Goal: Information Seeking & Learning: Learn about a topic

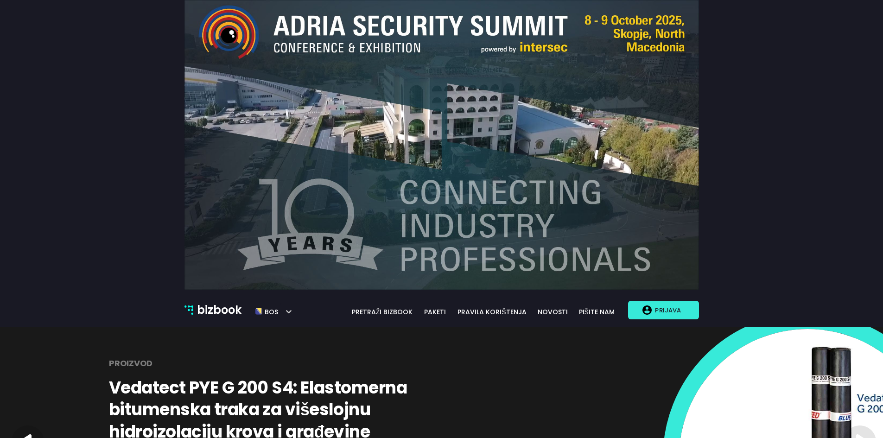
click at [651, 318] on button "Prijava" at bounding box center [663, 310] width 70 height 19
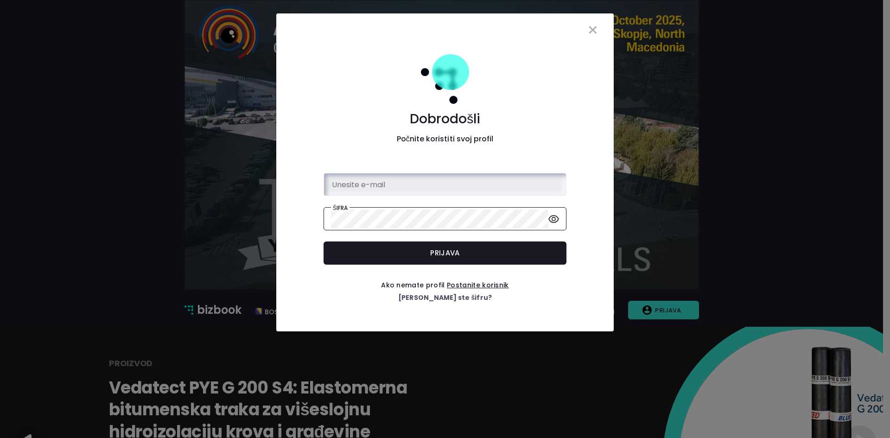
type input "erna@bizbook.ba"
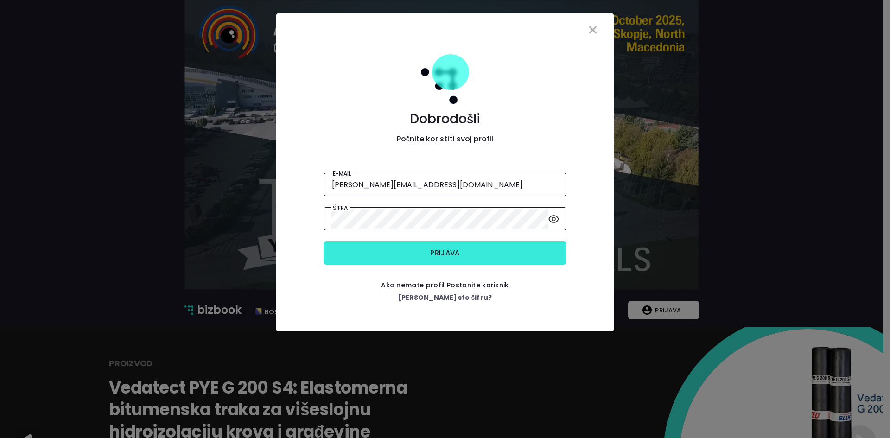
click at [409, 250] on button "Prijava" at bounding box center [445, 253] width 243 height 23
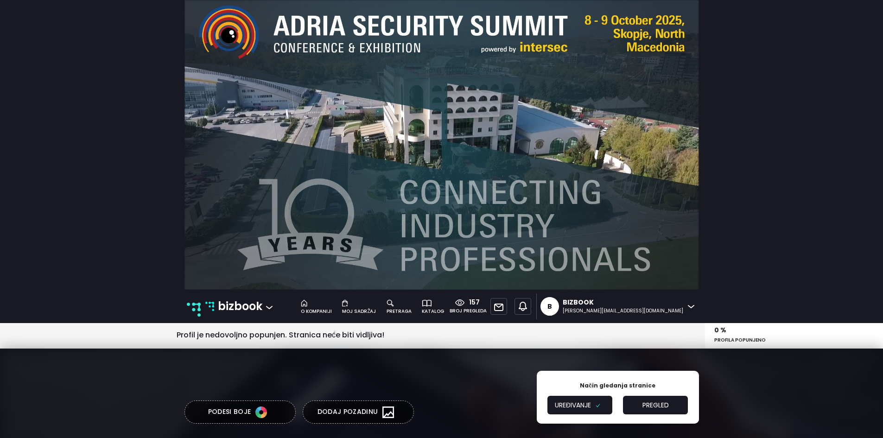
type textarea "B2B platforma za umrežavanje i promociju"
type input "Digitalni pregled stanja tržišta."
type input "Šta je Bizbook?"
type textarea "Bizbook je jedinstvena B2B poslovna platforma na kojoj postavljate ponude Vaše …"
type input "Kreirajte profil svoje kompanije"
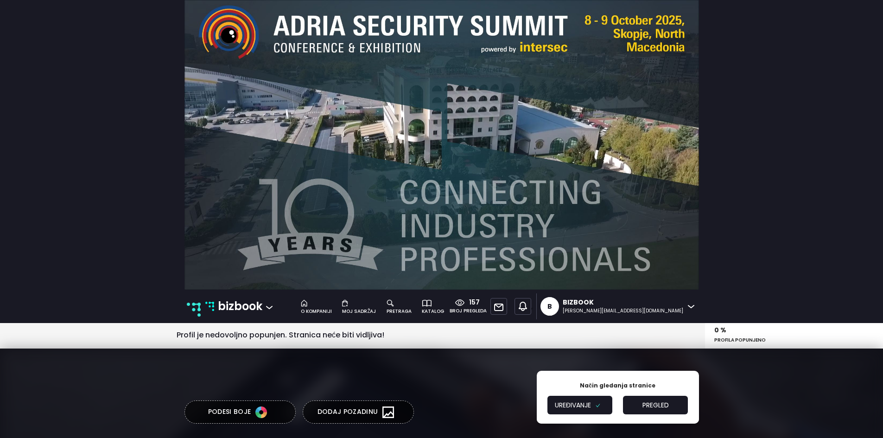
type textarea "Za svaku kompaniju postoji kategorija. Izaberite onu koja najbolje odgovara pos…"
type input "Koristite mogućnost personalizacije"
type textarea "Odlučite šta je trenutno važno za vašu kompaniju i navedite to na svom profilu.…"
type input "Pronađite partnere"
type textarea "Upotrijebite naš pretraživač za traženje dobavljača, proizvođača, pružatelja us…"
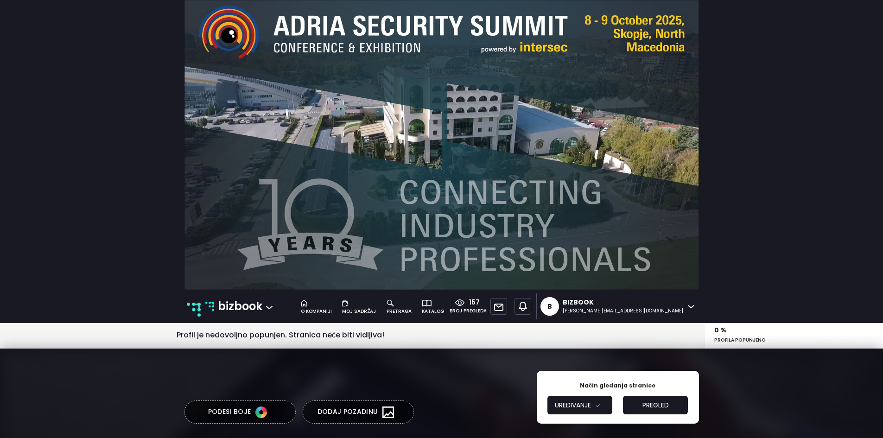
type input "Komunicirajte s lakoćom"
type textarea "Povećajte produktivnost vaše kompanije komunikacijom koji vam daje ono što vam …"
type input "Predstavite se, istražujte, sarađujte!"
type textarea "Razmjenjujte znanje i iskustvo sa svojim poslovnim partnerima radi međusobnog r…"
type input "Poslujte pametno"
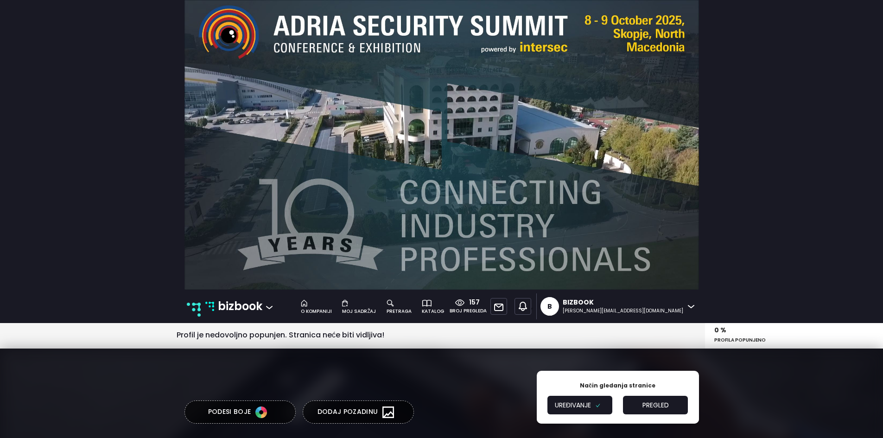
type textarea "Podržavamo i stvaramo prilike za zaključivanje poslovnih ugovora."
type input "Predstavite se, istražujte, sarađujte!"
type textarea "Razmjenjujte znanje i iskustvo sa svojim poslovnim partnerima radi međusobnog r…"
type input "Klijenti o nama"
type textarea "Bizbook je najinovativniji online proizvod koji se mogao desiti regionalnom trž…"
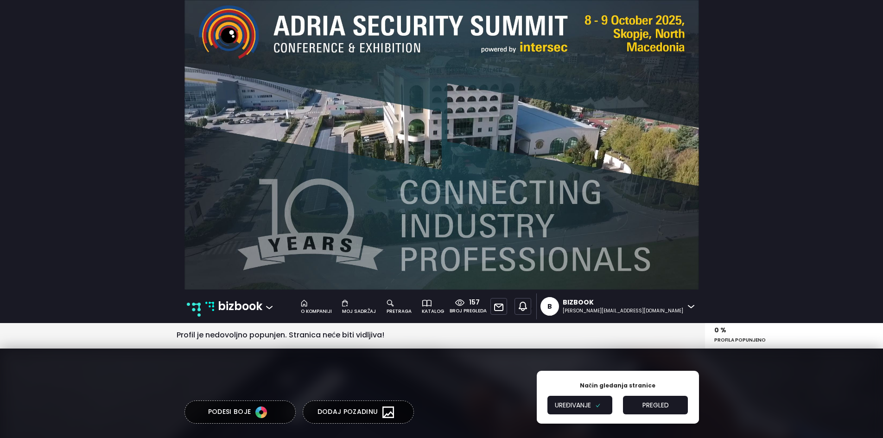
type input "Kristina Miklavčić"
type input "eXtea d.o.o."
type textarea "If you understand the Bizbook concept, jobs will come to you. I believe that ou…"
type input "Vahidin Alihodžić"
type input "OWNER/o.d. Manifestacije"
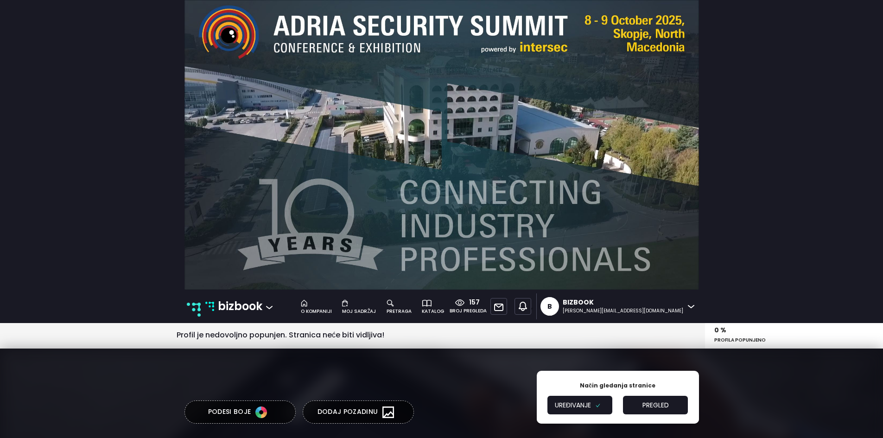
type textarea "Kvalitetna prezentacija najbitniji je dio marketinga. Naš moto je SIGURAN PARTN…"
type input "Ernest Brajković"
type input "direktor/Sin Cro Er d.o.o."
type input "Bizbook d.o.o."
type input "Sarajevo"
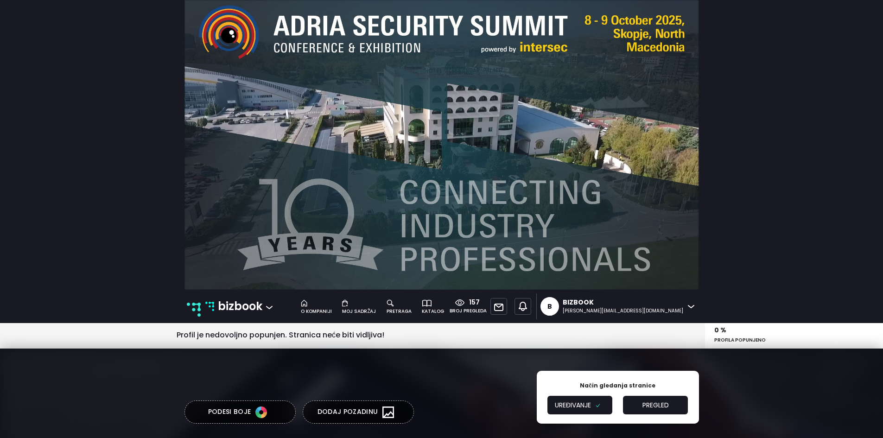
type input "Bosna i Hercegovina"
type input "4202754130004"
type input "+387 60 35 58 654"
type input "prodaja@bizbook.ba"
type input "www.bizbook.ba"
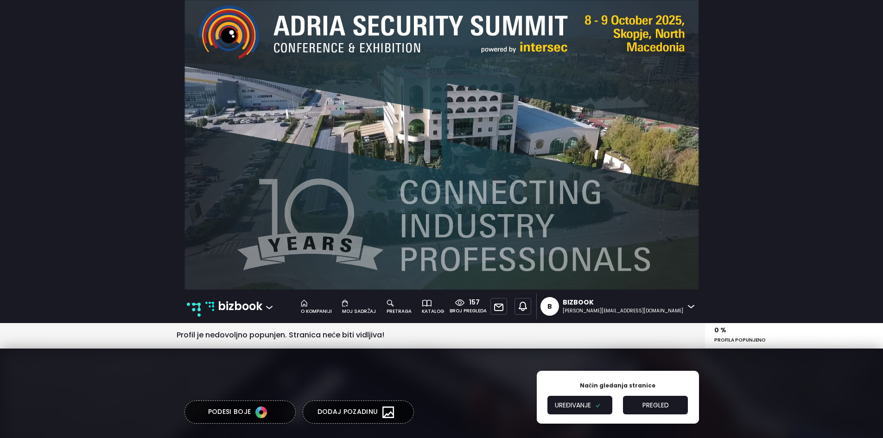
type input "https://www.facebook.com/bizbook.ba"
type input "https://www.instagram.com/bizbook.ba/"
type input "https://www.linkedin.com/company/bizbook/"
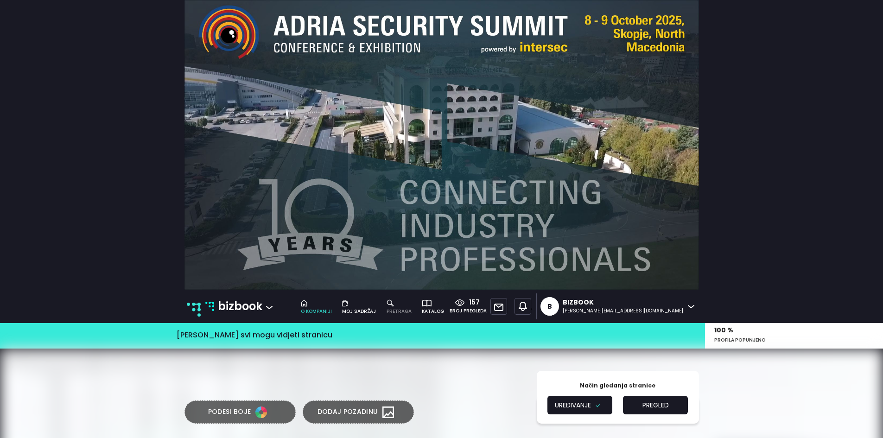
click at [412, 308] on div "pretraga" at bounding box center [399, 311] width 25 height 7
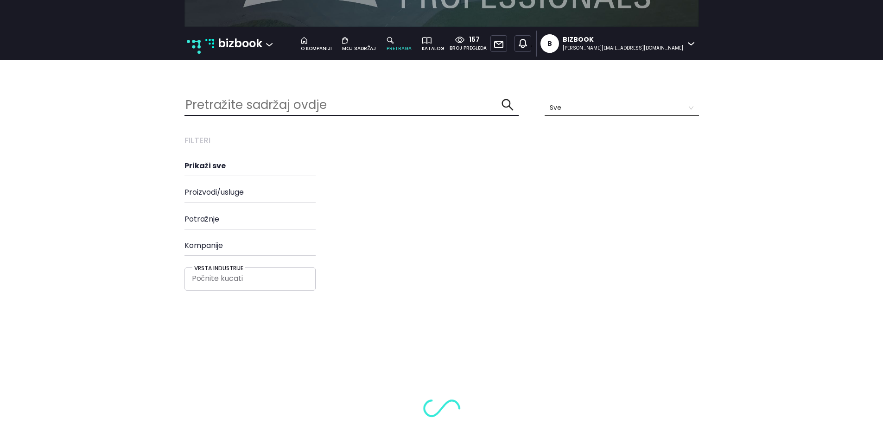
scroll to position [265, 0]
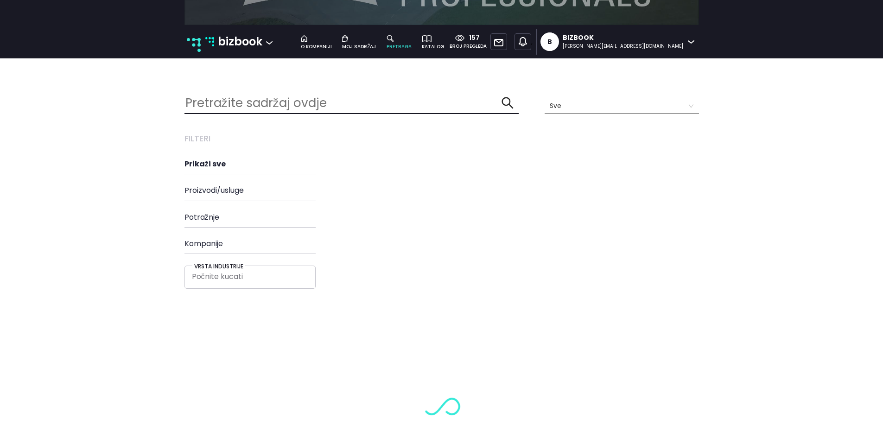
click at [236, 43] on p "bizbook" at bounding box center [240, 42] width 45 height 18
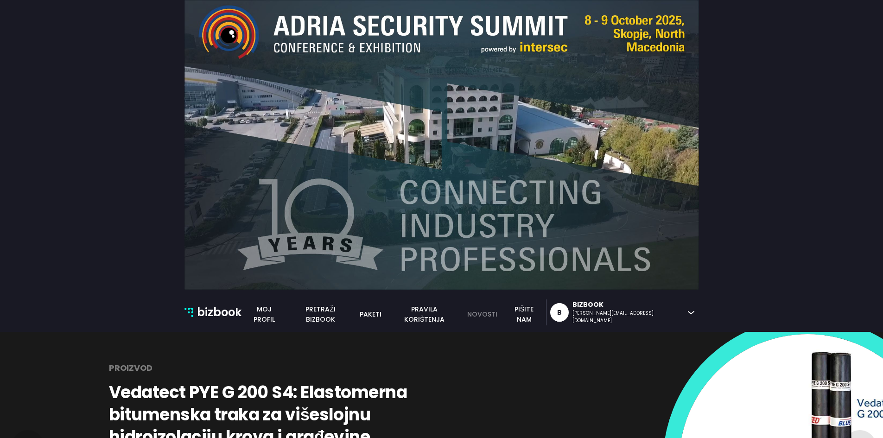
click at [503, 315] on link "novosti" at bounding box center [482, 314] width 41 height 10
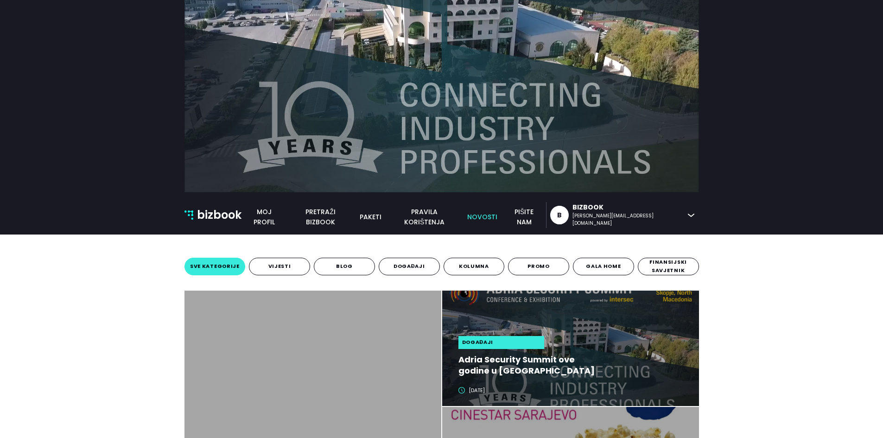
scroll to position [25, 0]
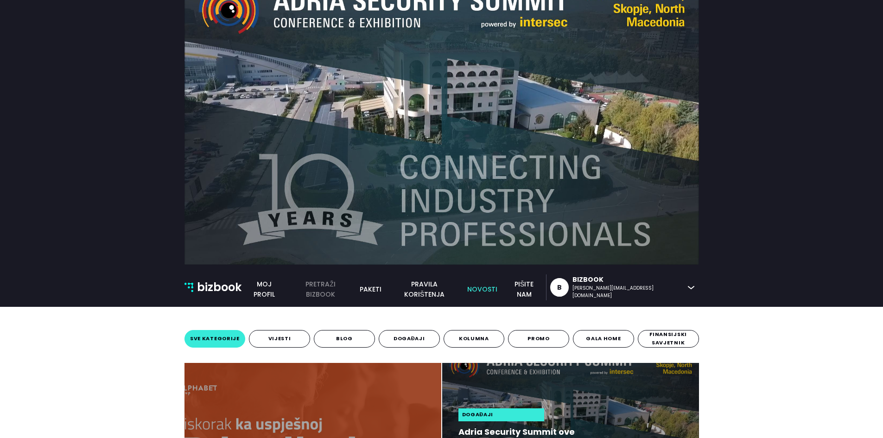
click at [354, 288] on link "pretraži bizbook" at bounding box center [320, 289] width 67 height 20
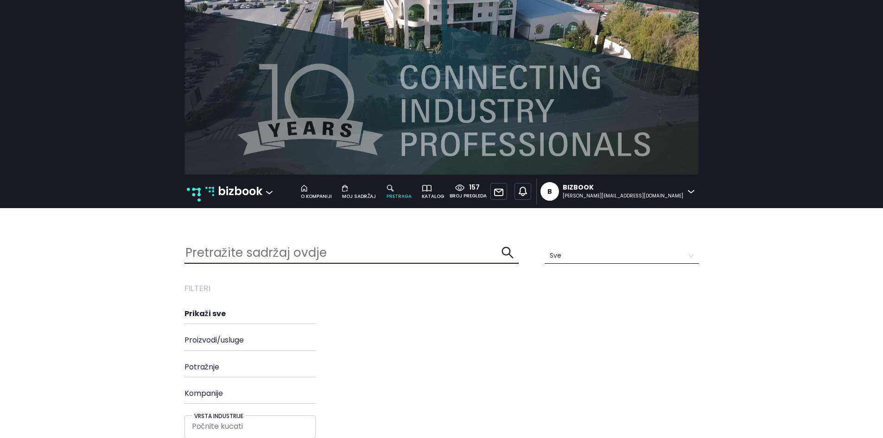
scroll to position [109, 0]
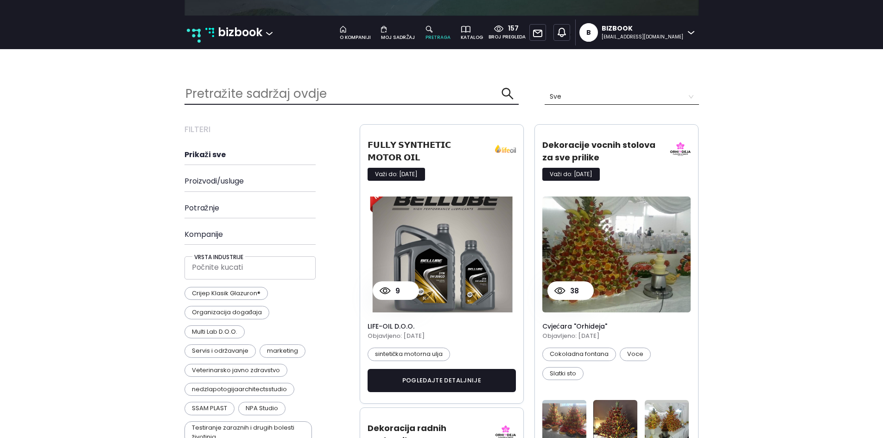
scroll to position [275, 0]
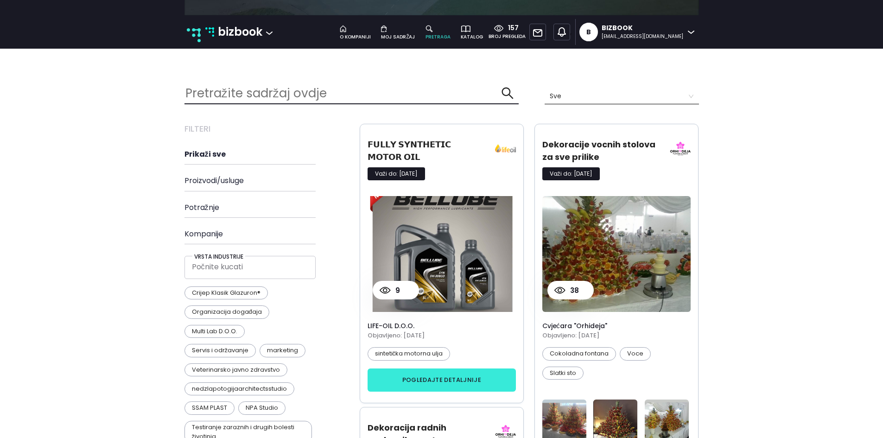
click at [442, 371] on button "pogledajte detaljnije" at bounding box center [442, 380] width 149 height 23
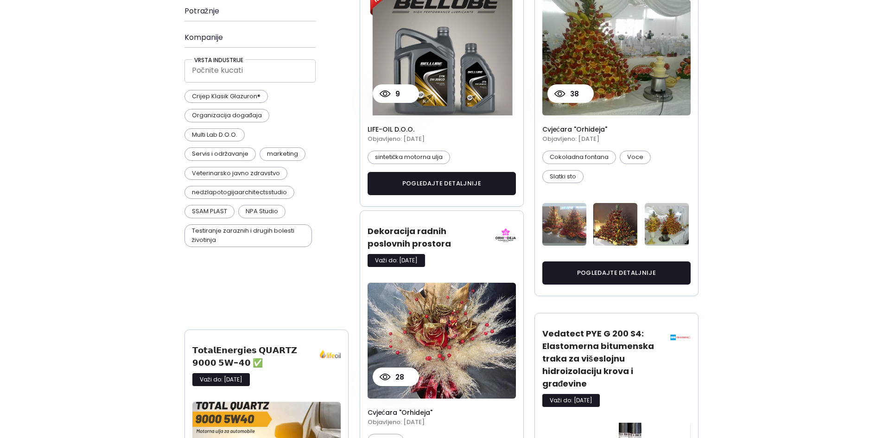
scroll to position [472, 0]
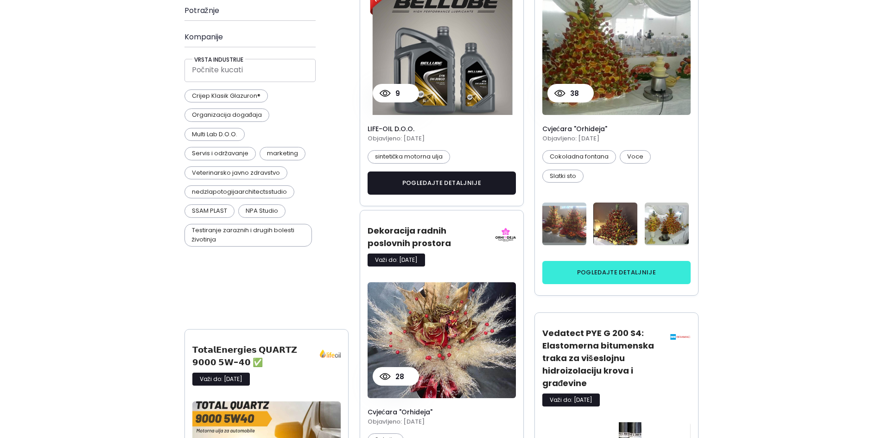
click at [677, 266] on button "pogledajte detaljnije" at bounding box center [617, 272] width 149 height 23
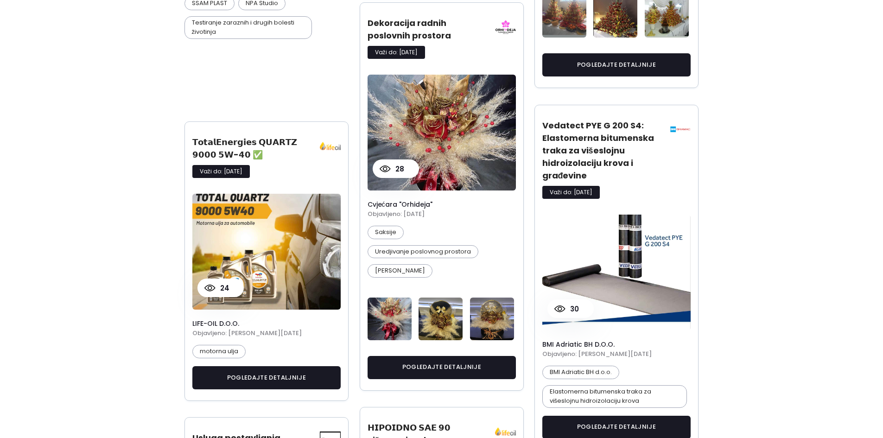
scroll to position [685, 0]
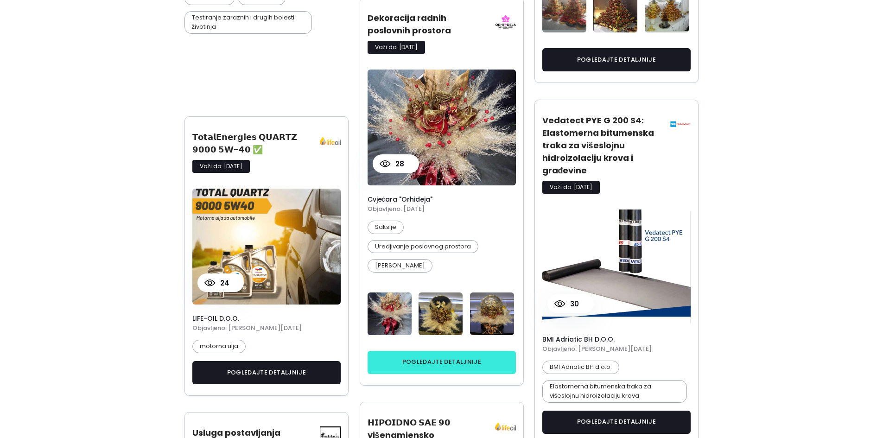
click at [436, 360] on button "pogledajte detaljnije" at bounding box center [442, 362] width 149 height 23
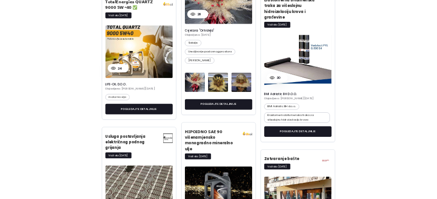
scroll to position [818, 0]
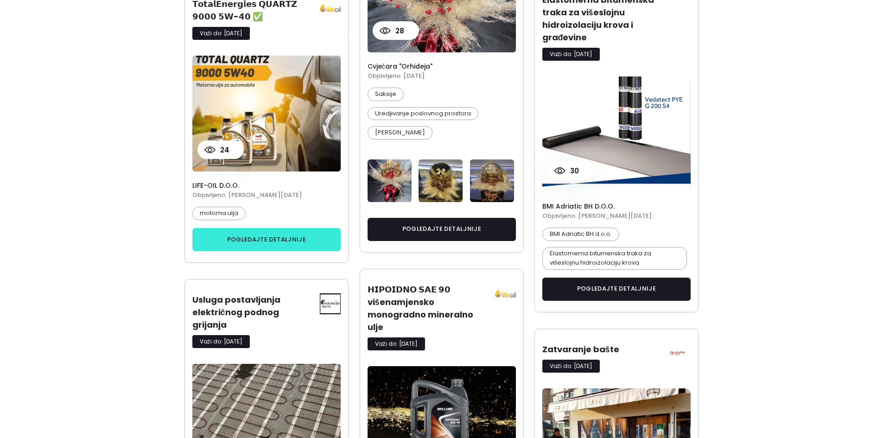
click at [291, 230] on button "pogledajte detaljnije" at bounding box center [266, 239] width 149 height 23
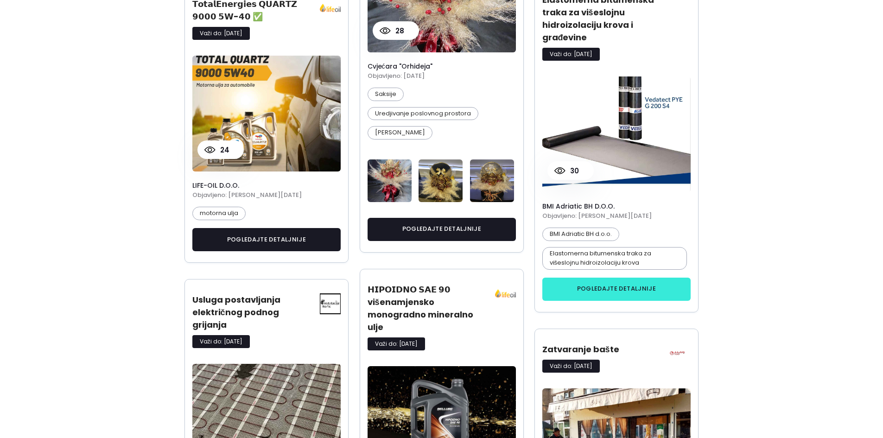
click at [643, 285] on button "pogledajte detaljnije" at bounding box center [617, 289] width 149 height 23
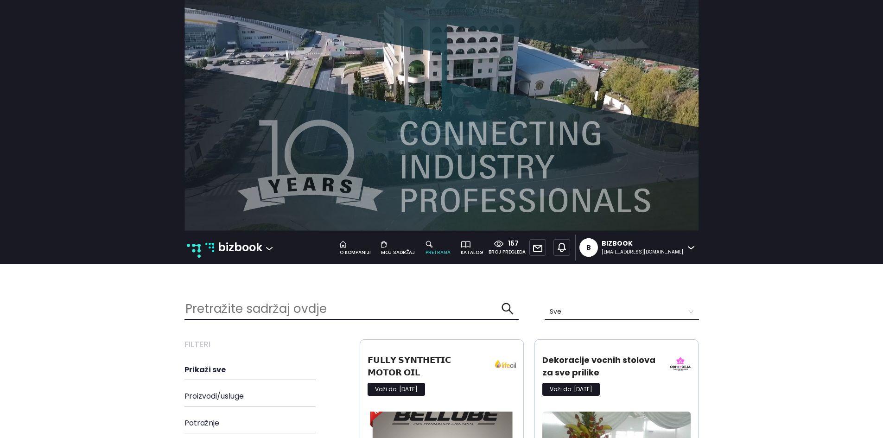
scroll to position [0, 0]
